Goal: Navigation & Orientation: Find specific page/section

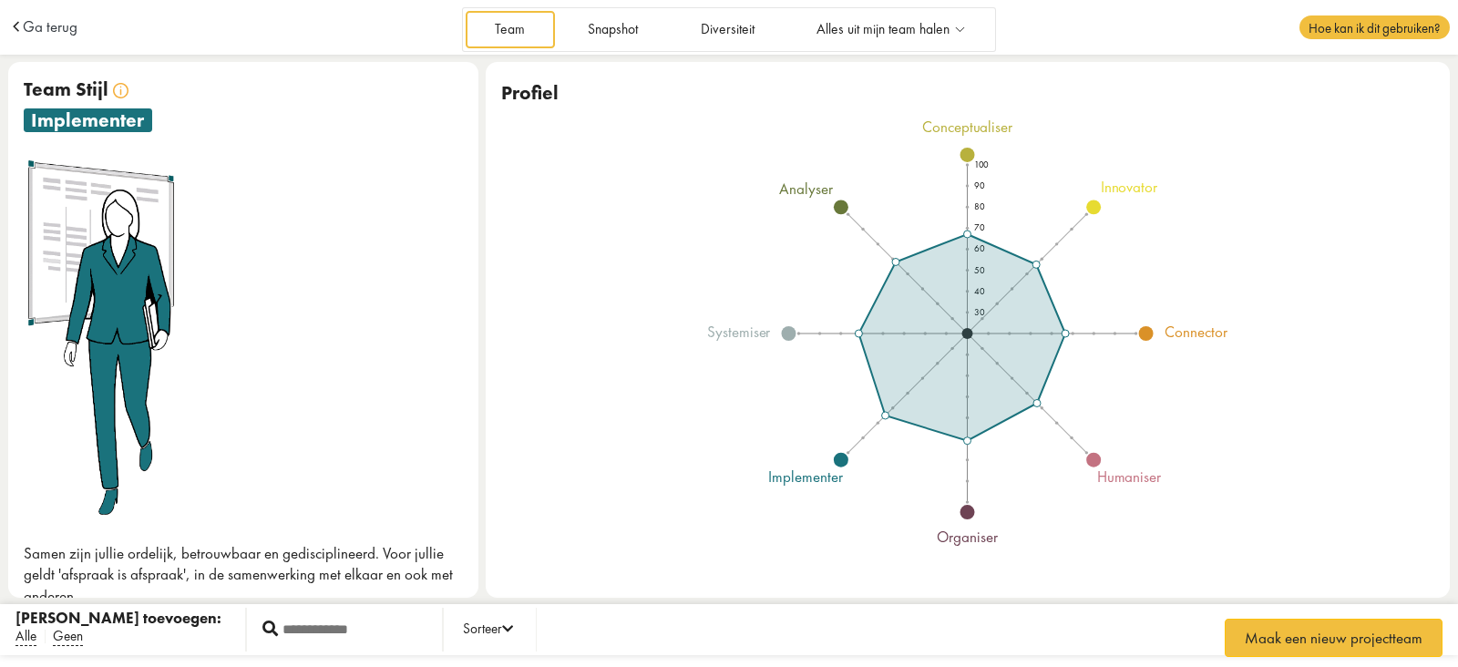
click at [36, 634] on div "Alle" at bounding box center [30, 637] width 30 height 14
click at [28, 640] on span "Alle" at bounding box center [25, 636] width 21 height 19
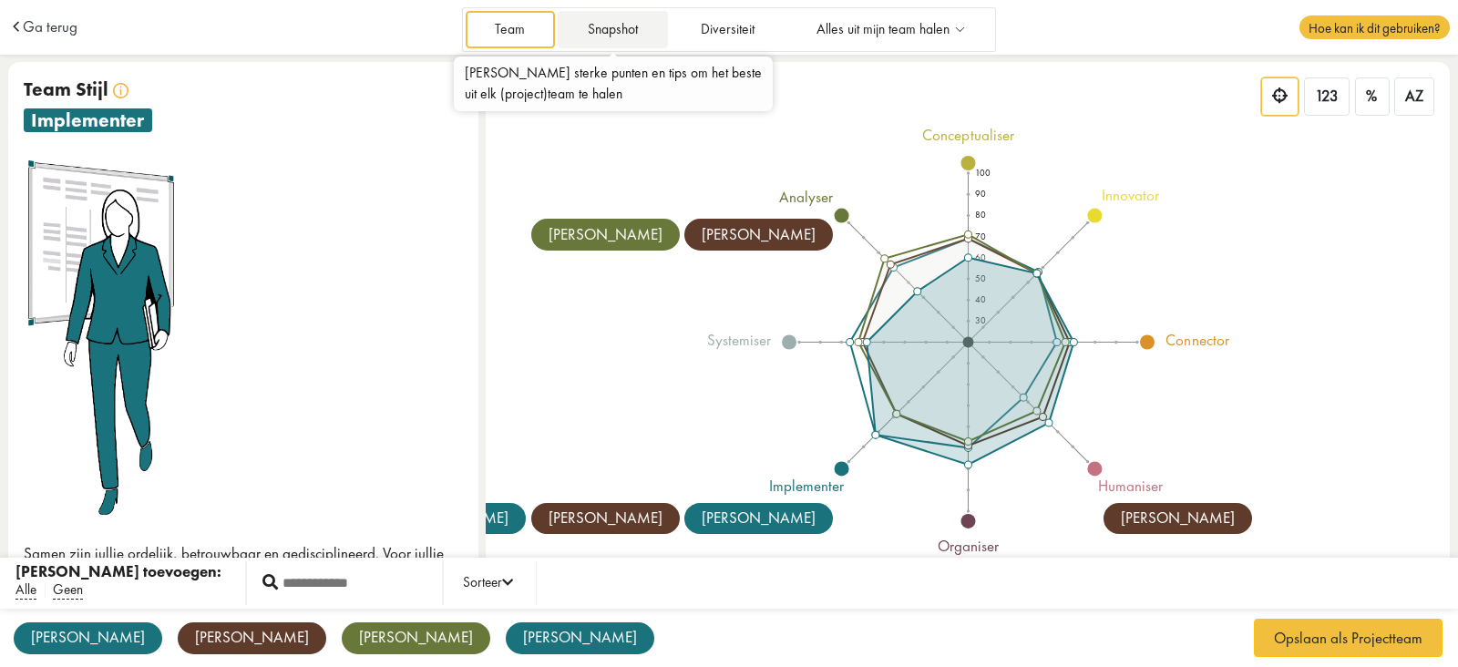
click at [604, 27] on link "Snapshot" at bounding box center [612, 29] width 109 height 37
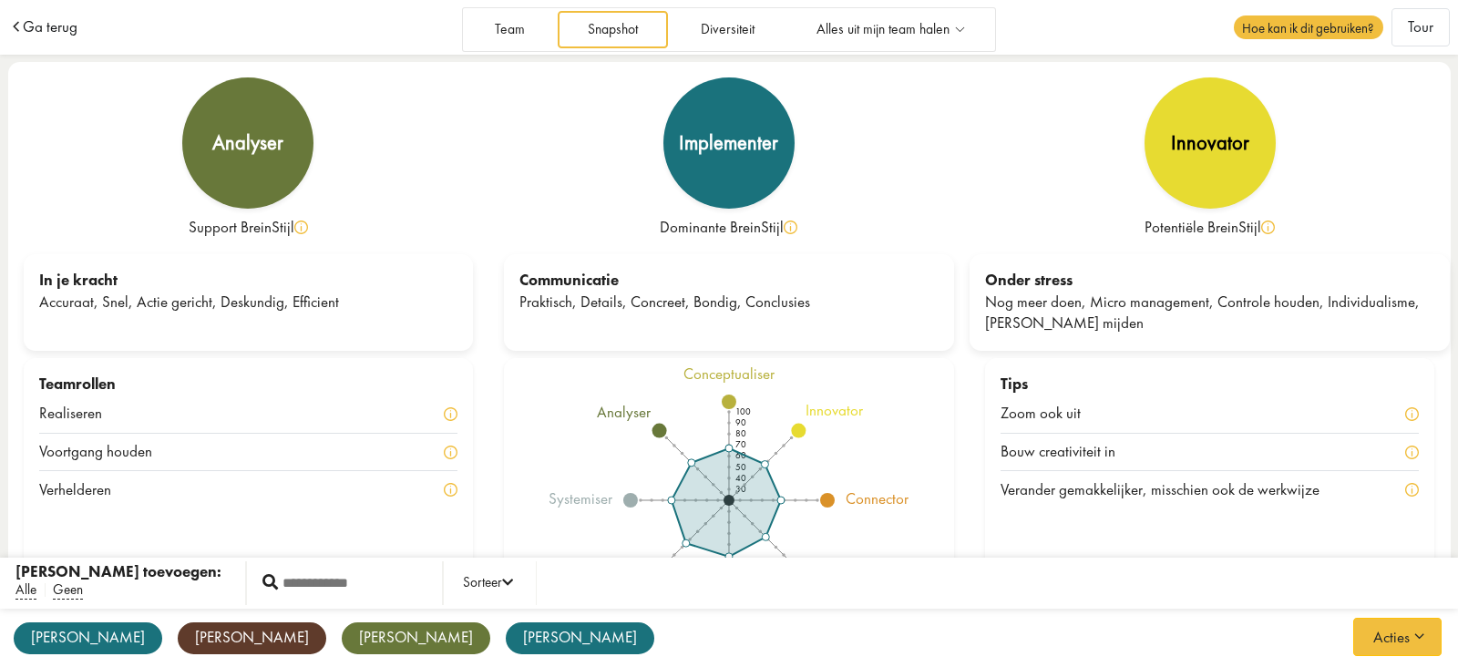
click at [38, 34] on span "Ga terug" at bounding box center [50, 26] width 55 height 15
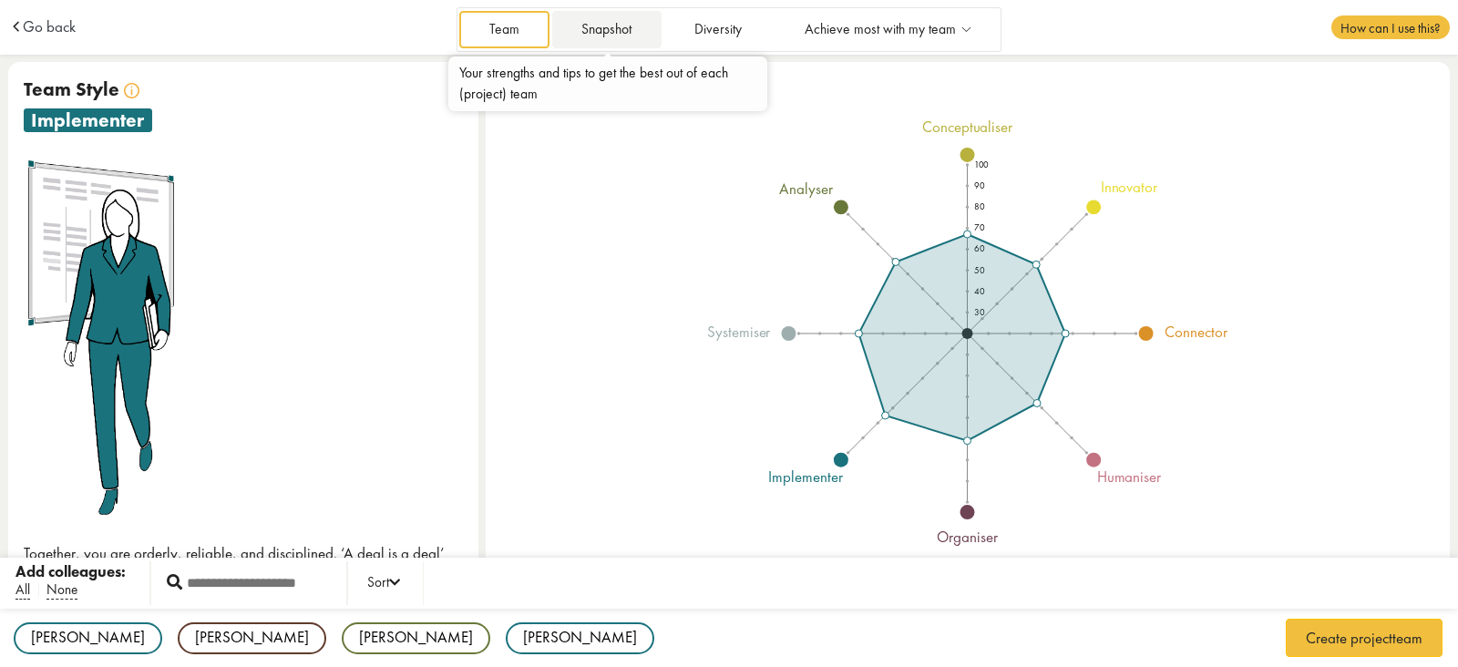
click at [628, 25] on link "Snapshot" at bounding box center [606, 29] width 109 height 37
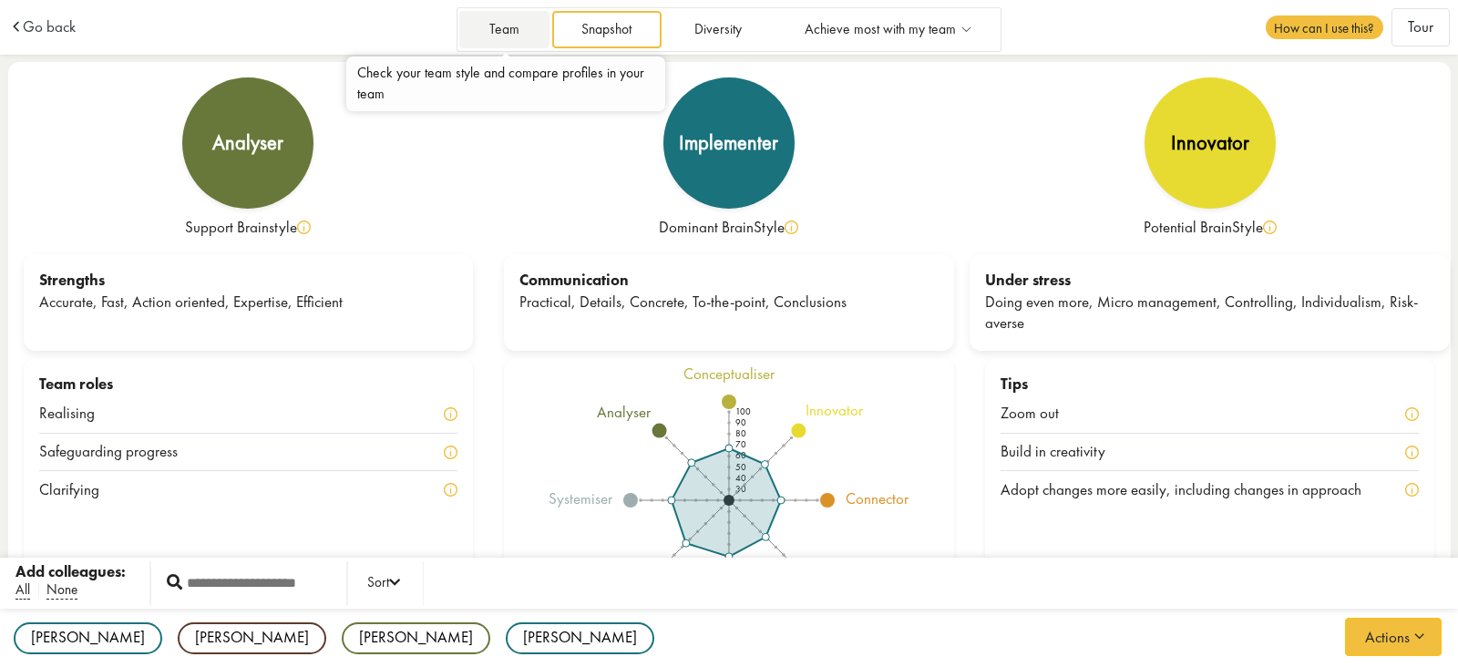
click at [506, 39] on link "Team" at bounding box center [503, 29] width 89 height 37
